Goal: Find specific page/section: Find specific page/section

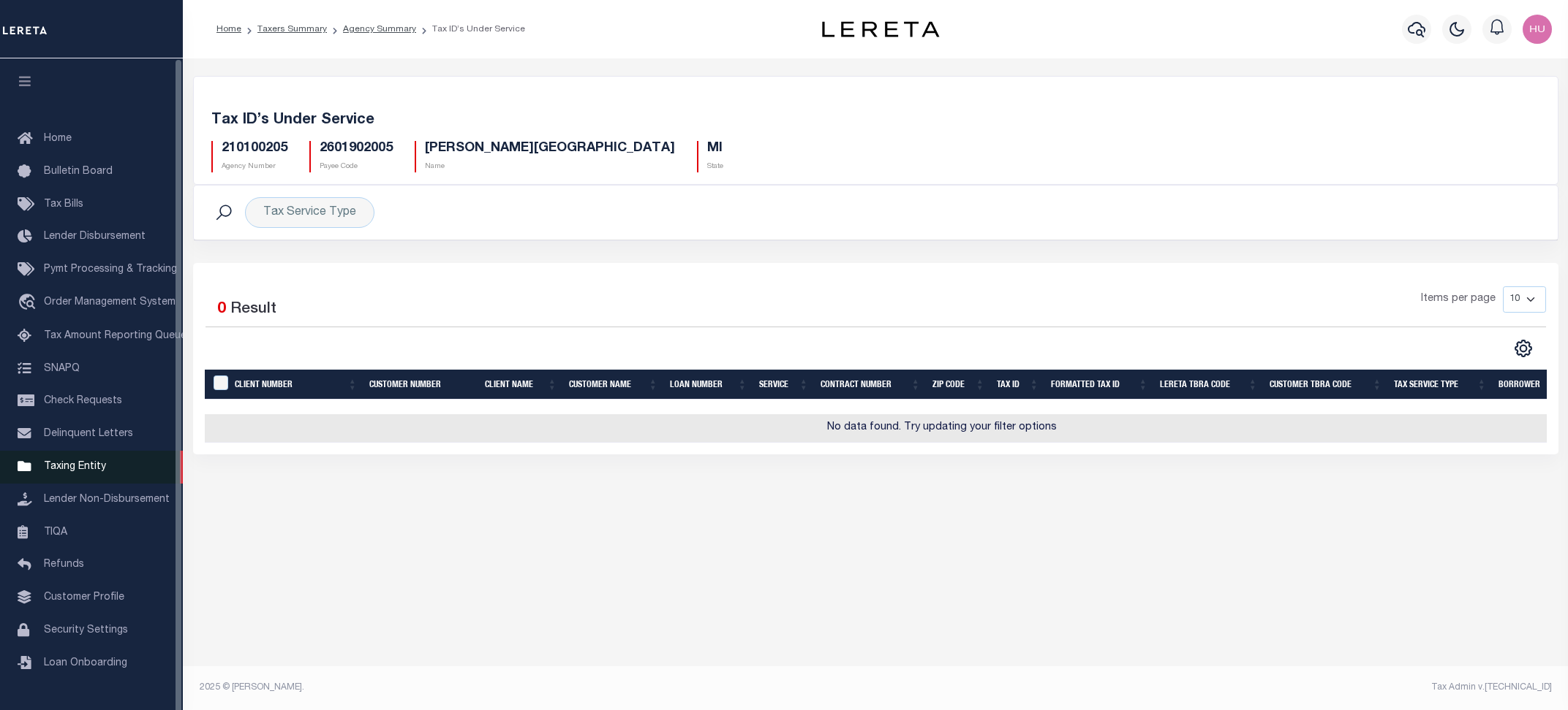
click at [55, 472] on span "Taxing Entity" at bounding box center [75, 466] width 62 height 10
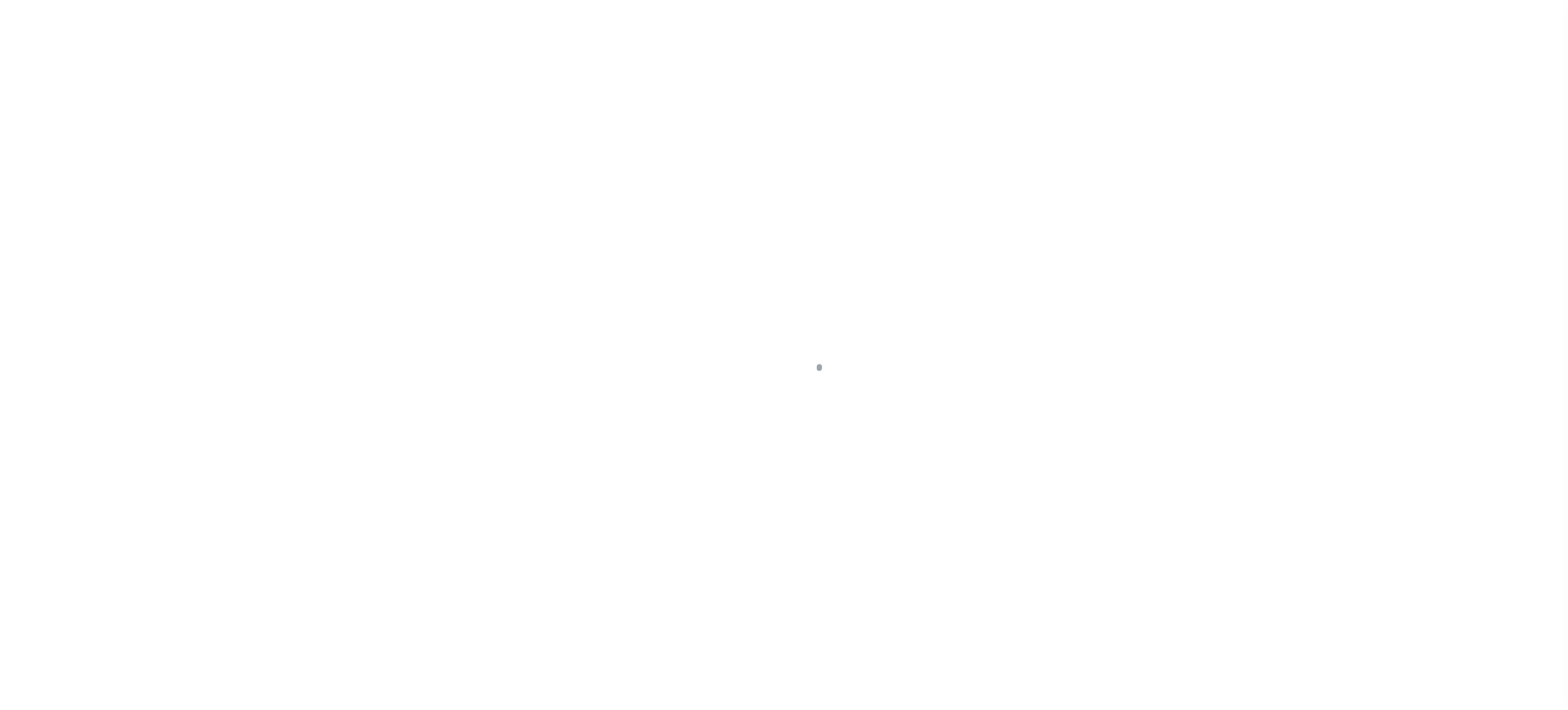
scroll to position [8, 0]
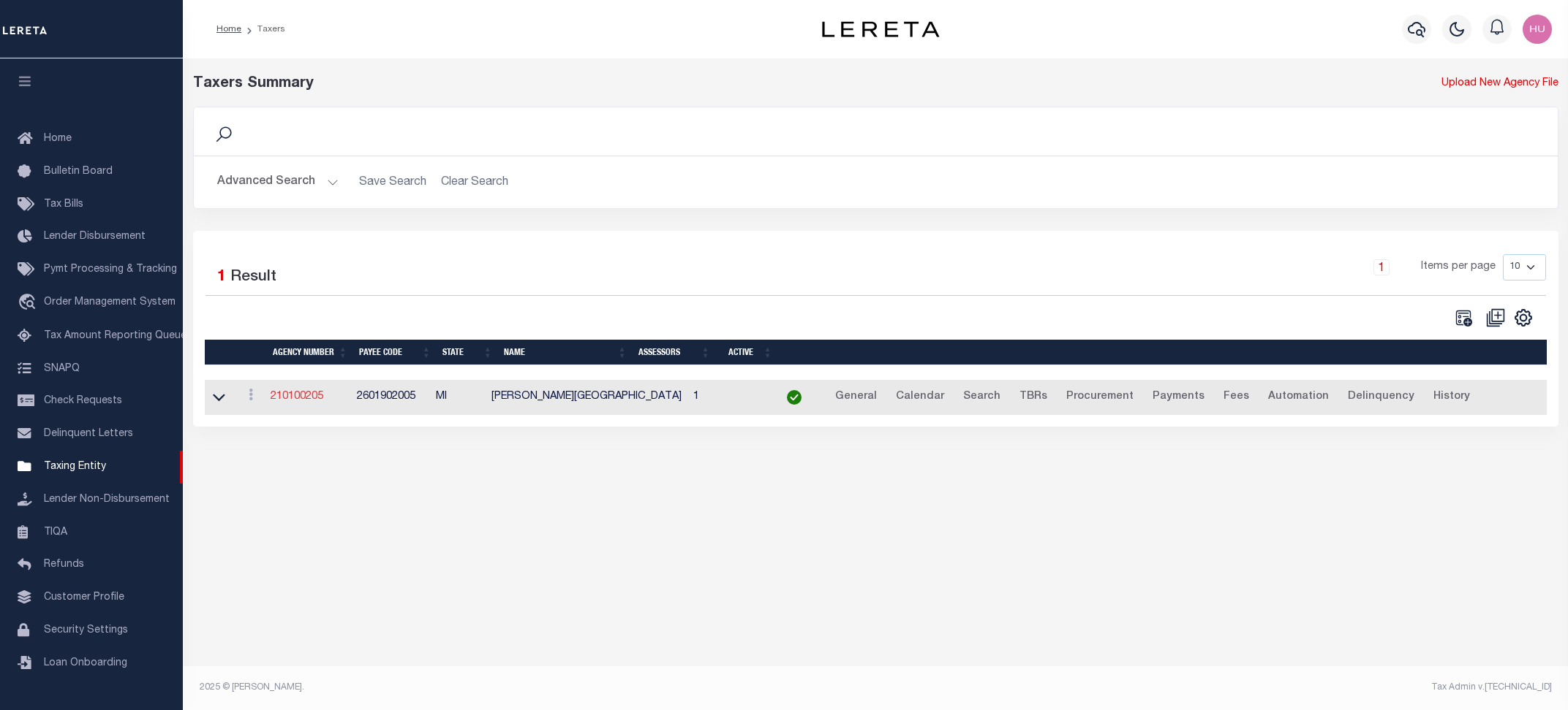
click at [301, 402] on link "210100205" at bounding box center [297, 396] width 53 height 10
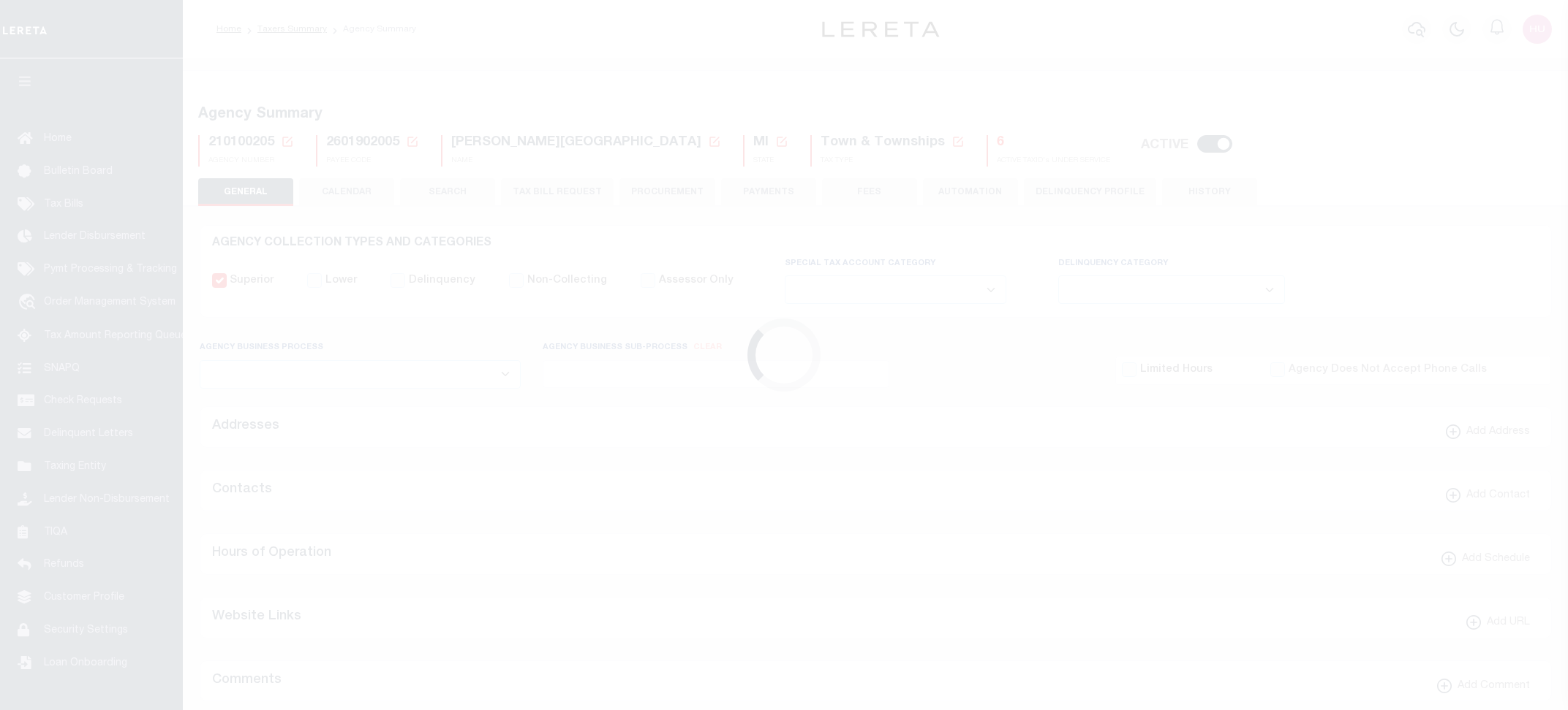
select select
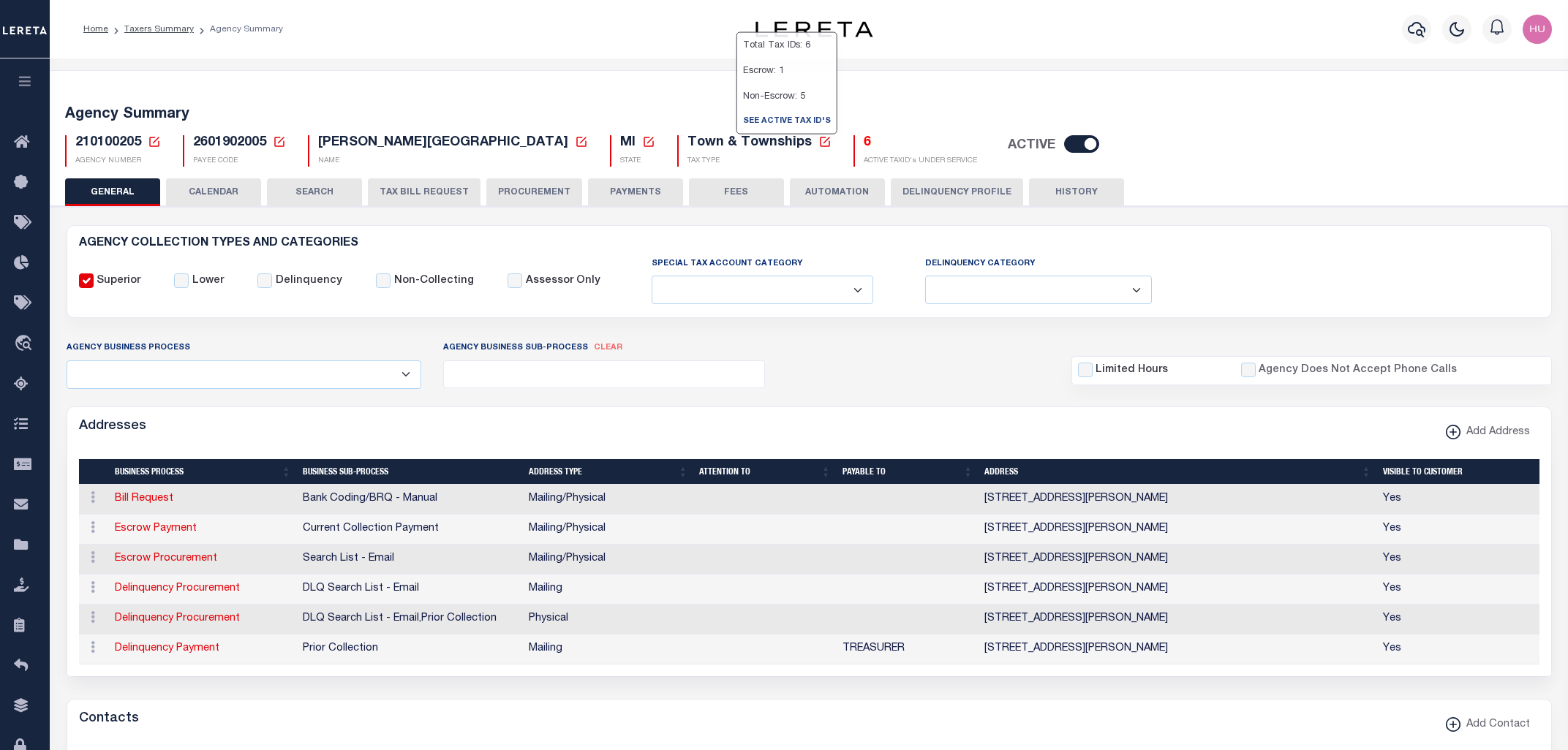
click at [616, 189] on button "PAYMENTS" at bounding box center [636, 192] width 95 height 27
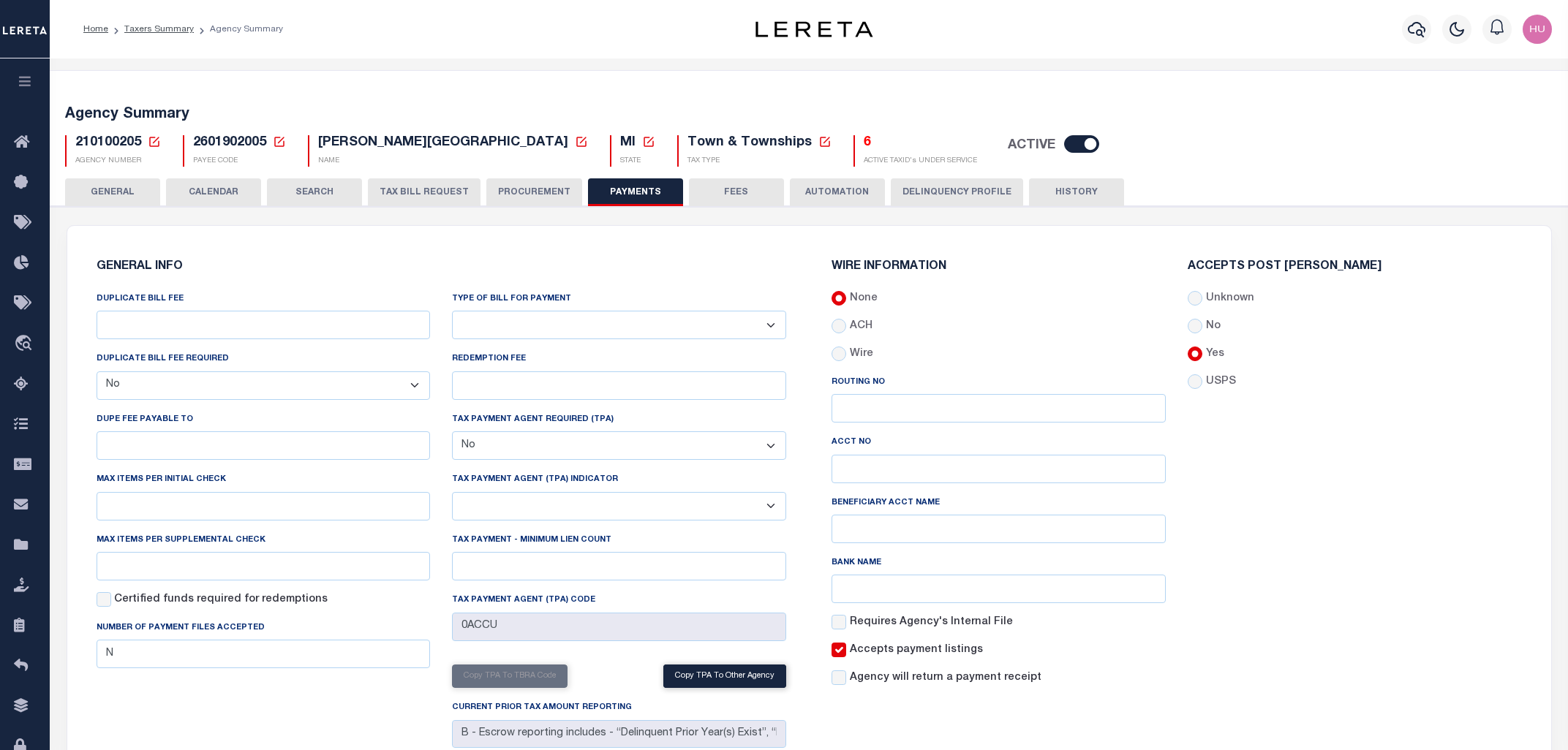
click at [1238, 156] on div "210100205 Agency Number Edit Cancel Ok" at bounding box center [808, 144] width 1510 height 43
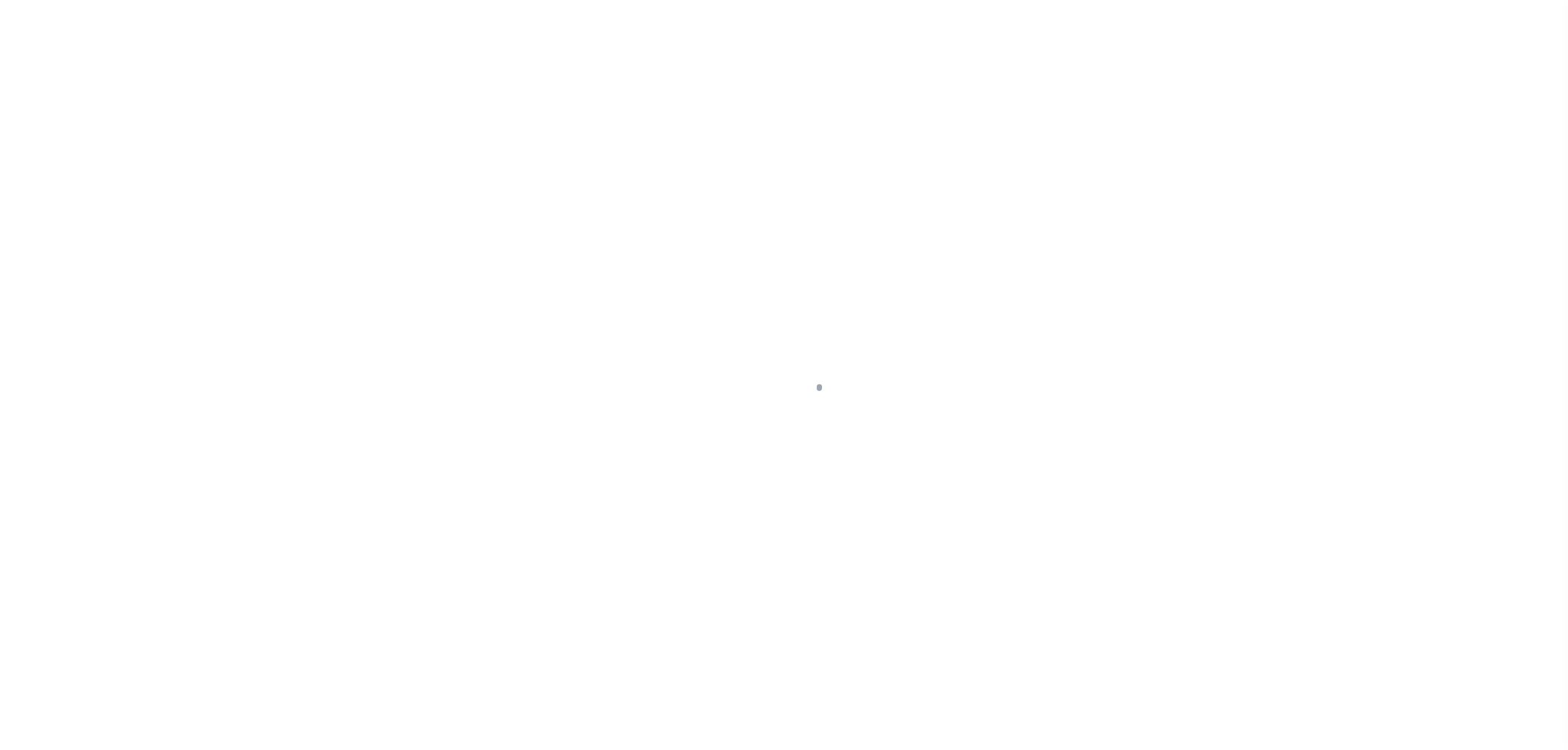
select select "100"
select select "Escrow"
select select
select select "4567"
select select
